Goal: Information Seeking & Learning: Understand process/instructions

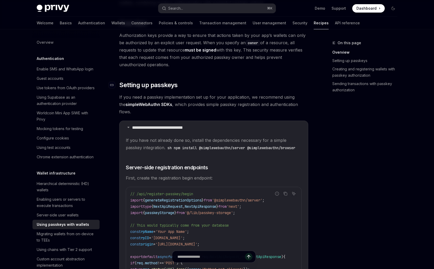
scroll to position [89, 0]
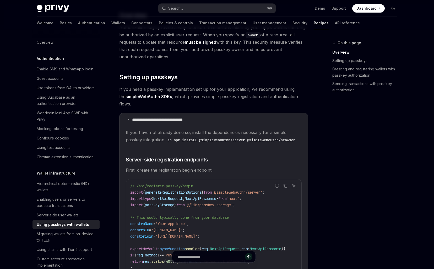
click at [148, 98] on link "simpleWebAuthn SDKs" at bounding box center [149, 97] width 47 height 6
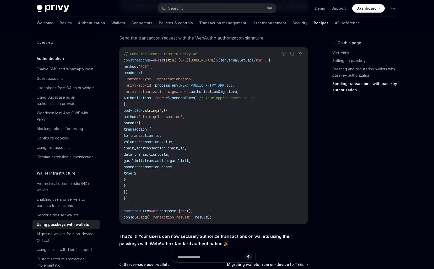
scroll to position [2062, 0]
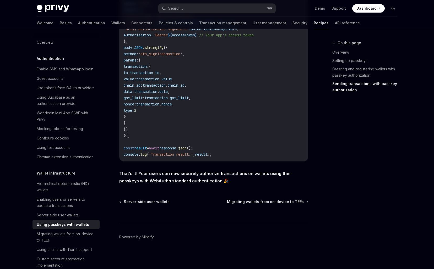
click at [188, 13] on div "Privy Docs home page Search... ⌘ K Demo Support Dashboard Dashboard Search..." at bounding box center [217, 8] width 361 height 17
click at [196, 8] on button "Search... ⌘ K" at bounding box center [216, 8] width 117 height 9
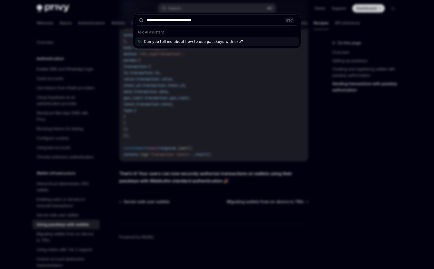
type input "**********"
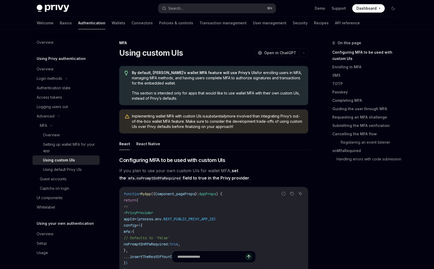
drag, startPoint x: 0, startPoint y: 0, endPoint x: 133, endPoint y: 77, distance: 153.5
click at [133, 77] on span "By default, Privy’s wallet MFA feature will use Privy’s UIs for enrolling users…" at bounding box center [217, 78] width 171 height 16
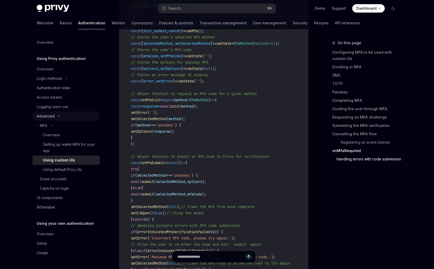
scroll to position [2791, 0]
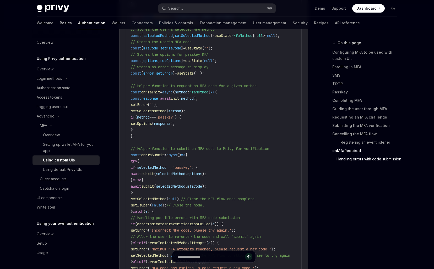
click at [60, 22] on link "Basics" at bounding box center [66, 23] width 12 height 13
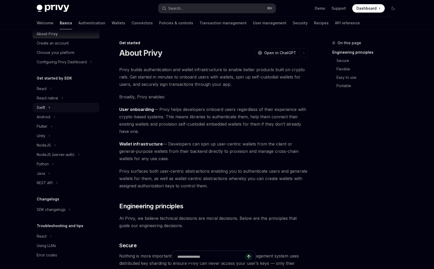
scroll to position [19, 0]
click at [51, 96] on div "React native" at bounding box center [47, 97] width 21 height 6
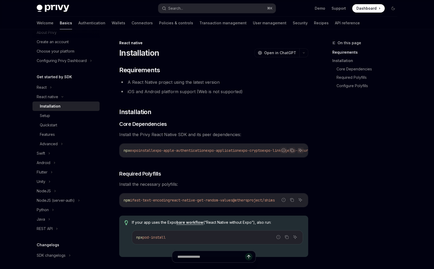
scroll to position [5, 0]
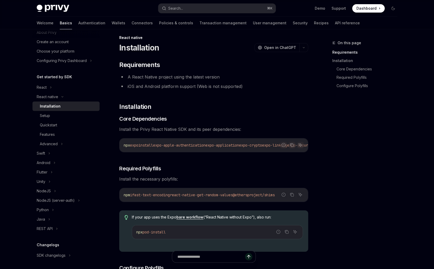
drag, startPoint x: 193, startPoint y: 142, endPoint x: 193, endPoint y: 152, distance: 10.5
click at [193, 148] on div "npx expo install expo-apple-authentication expo-application expo-crypto expo-li…" at bounding box center [214, 146] width 188 height 14
click at [81, 115] on div "Setup" at bounding box center [68, 116] width 57 height 6
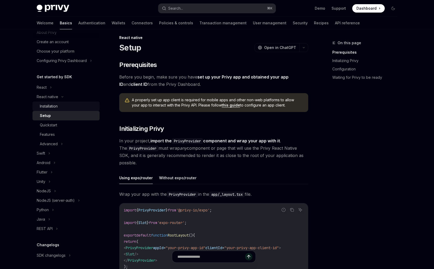
click at [68, 105] on div "Installation" at bounding box center [68, 106] width 57 height 6
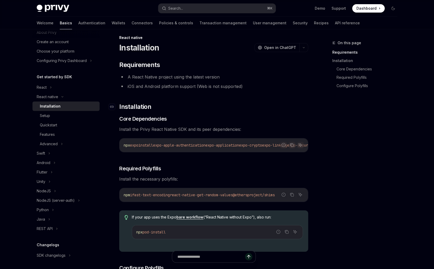
click at [192, 107] on h2 "​ Installation" at bounding box center [213, 107] width 189 height 8
click at [63, 118] on div "Setup" at bounding box center [68, 116] width 57 height 6
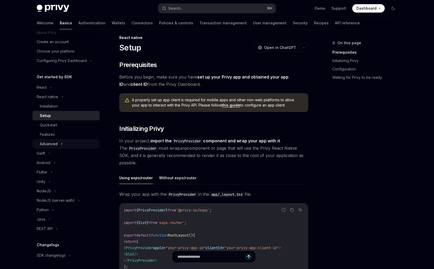
click at [75, 143] on div "Advanced" at bounding box center [65, 143] width 67 height 9
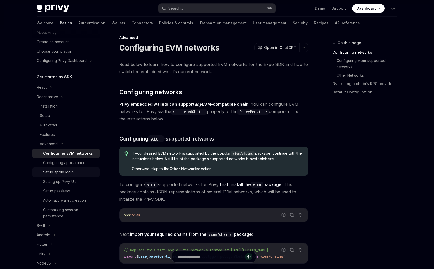
click at [65, 174] on div "Setup apple login" at bounding box center [58, 172] width 31 height 6
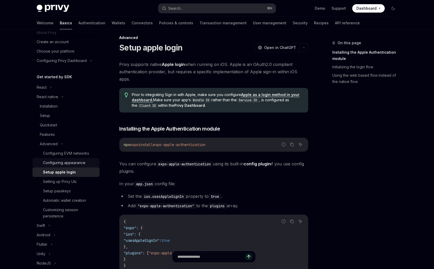
click at [76, 159] on link "Configuring appearance" at bounding box center [65, 162] width 67 height 9
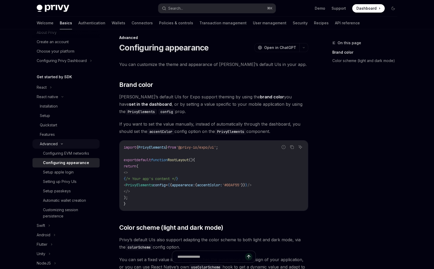
click at [46, 145] on div "Advanced" at bounding box center [49, 144] width 18 height 6
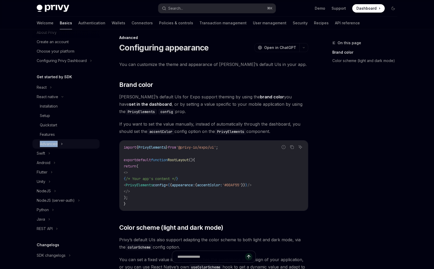
click at [46, 145] on div "Advanced" at bounding box center [49, 144] width 18 height 6
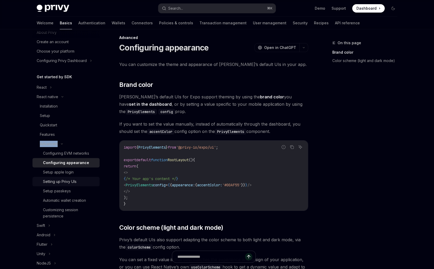
click at [66, 183] on div "Setting up Privy UIs" at bounding box center [60, 182] width 34 height 6
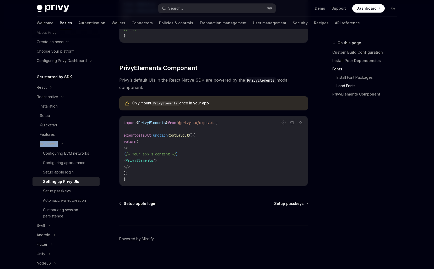
scroll to position [351, 0]
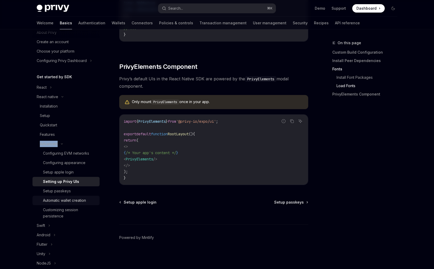
click at [66, 203] on div "Automatic wallet creation" at bounding box center [64, 201] width 43 height 6
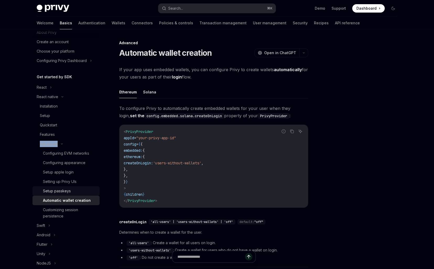
click at [70, 192] on div "Setup passkeys" at bounding box center [57, 191] width 28 height 6
type textarea "*"
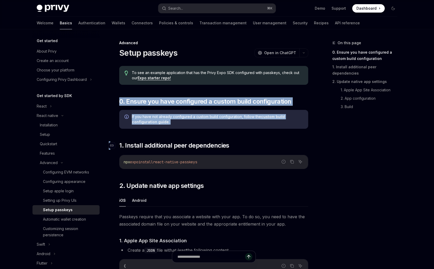
drag, startPoint x: 304, startPoint y: 93, endPoint x: 304, endPoint y: 147, distance: 54.0
click at [304, 147] on h2 "​ 1. Install additional peer dependencies" at bounding box center [213, 146] width 189 height 8
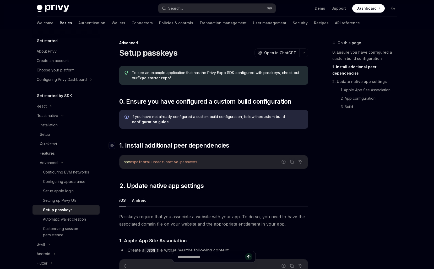
scroll to position [320, 0]
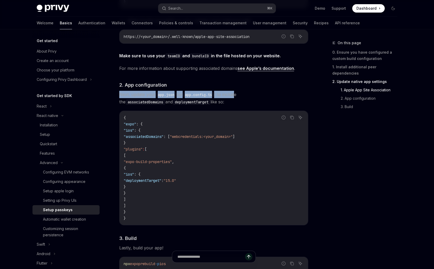
drag, startPoint x: 238, startPoint y: 86, endPoint x: 238, endPoint y: 97, distance: 10.7
click at [238, 97] on div "Passkeys require that you associate a website with your app. To do so, you need…" at bounding box center [213, 104] width 189 height 363
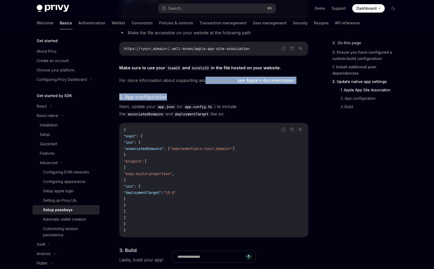
drag, startPoint x: 203, startPoint y: 77, endPoint x: 216, endPoint y: 102, distance: 28.6
click at [216, 102] on div "Passkeys require that you associate a website with your app. To do so, you need…" at bounding box center [213, 116] width 189 height 363
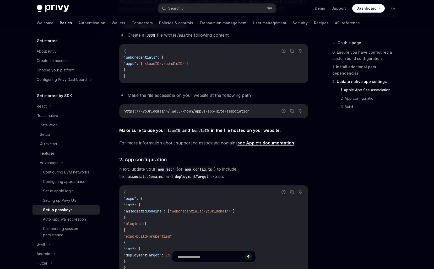
click at [216, 102] on div "Passkeys require that you associate a website with your app. To do so, you need…" at bounding box center [213, 179] width 189 height 363
click at [250, 121] on div "Passkeys require that you associate a website with your app. To do so, you need…" at bounding box center [213, 179] width 189 height 363
click at [280, 118] on div "Report incorrect code" at bounding box center [283, 119] width 37 height 5
type textarea "*"
